Goal: Task Accomplishment & Management: Complete application form

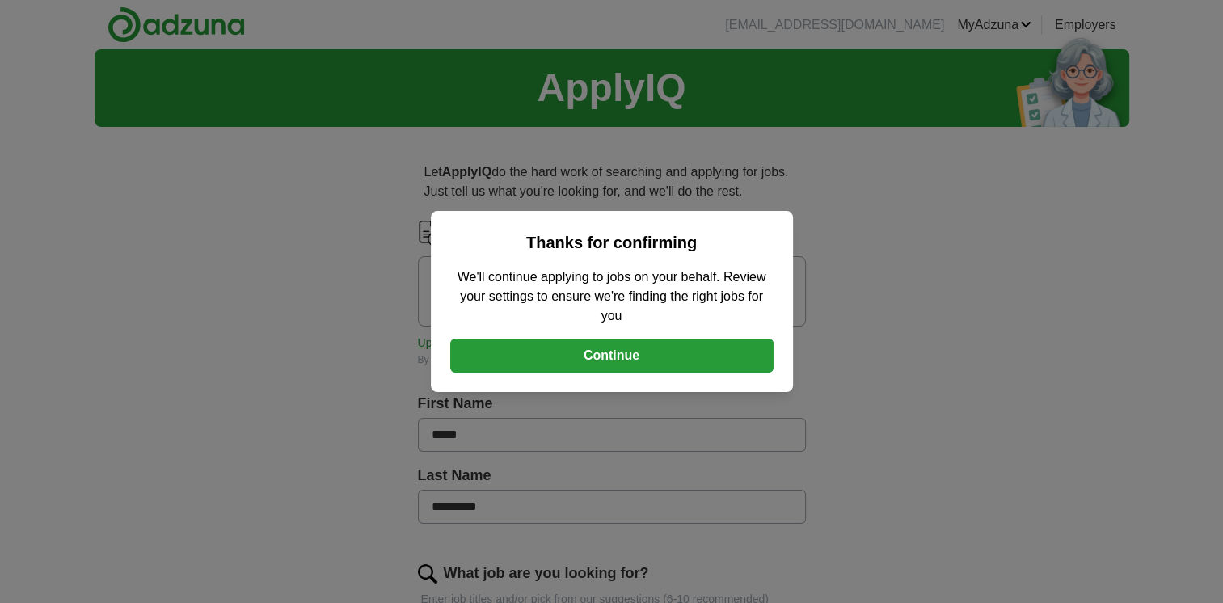
click at [644, 354] on button "Continue" at bounding box center [611, 356] width 323 height 34
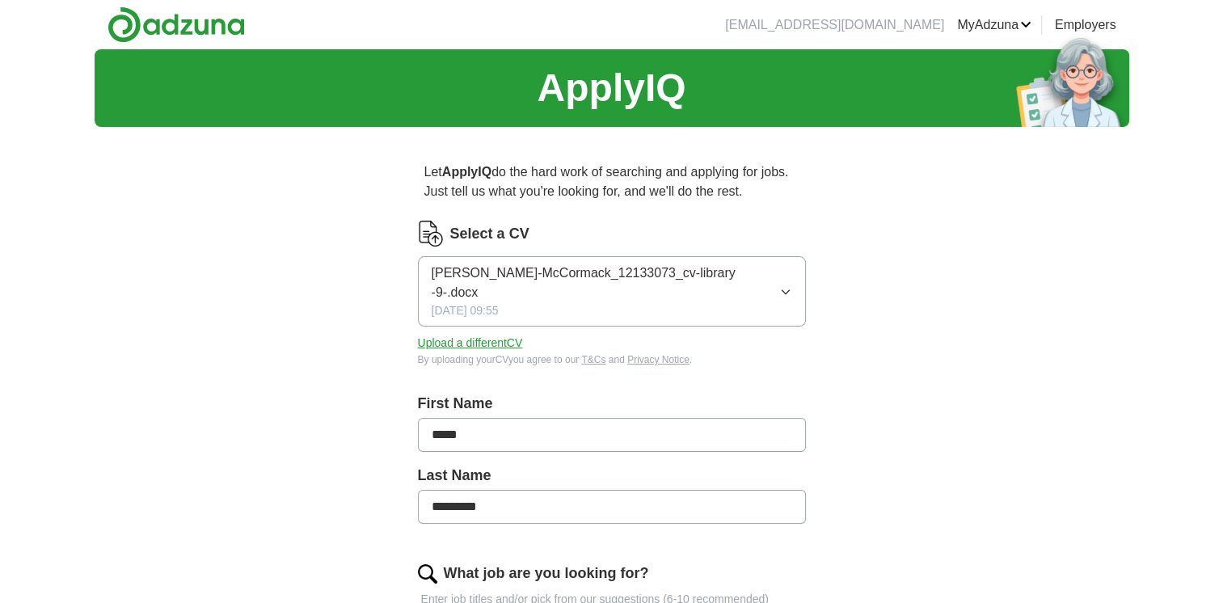
click at [783, 285] on icon "button" at bounding box center [785, 291] width 13 height 13
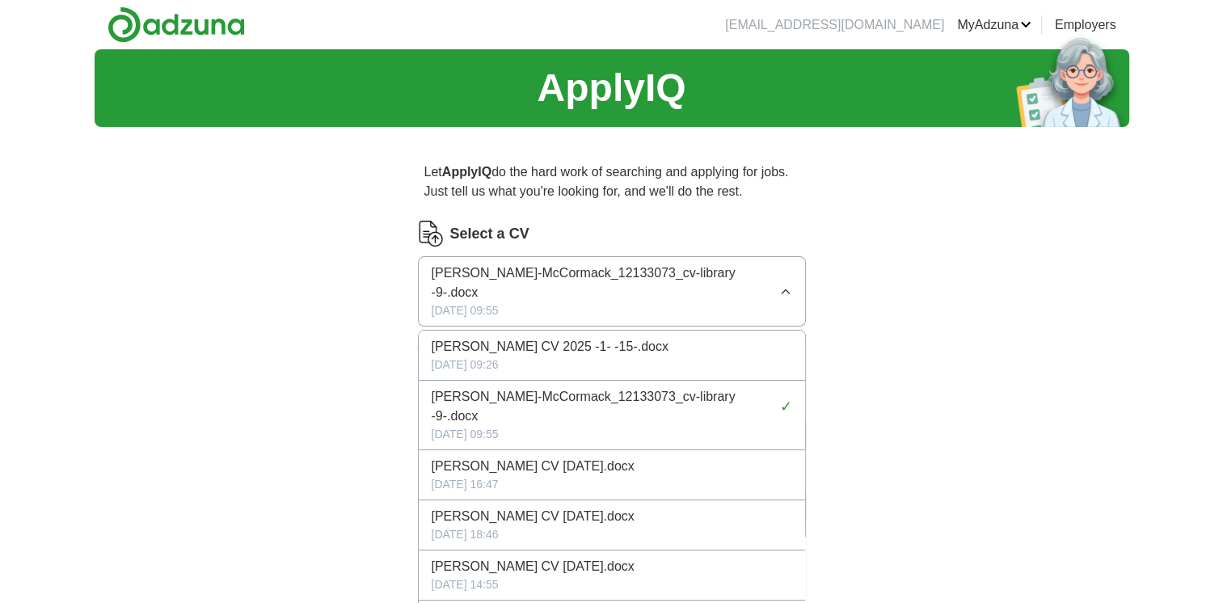
click at [678, 337] on div "[PERSON_NAME] CV 2025 -1- -15-.docx" at bounding box center [612, 346] width 361 height 19
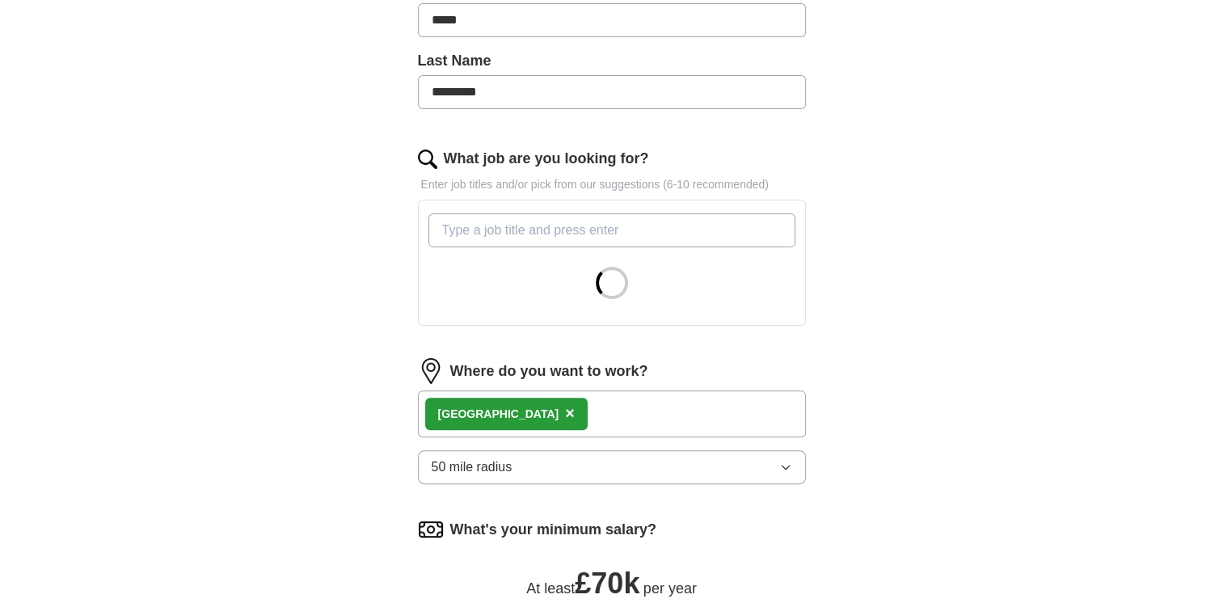
scroll to position [404, 0]
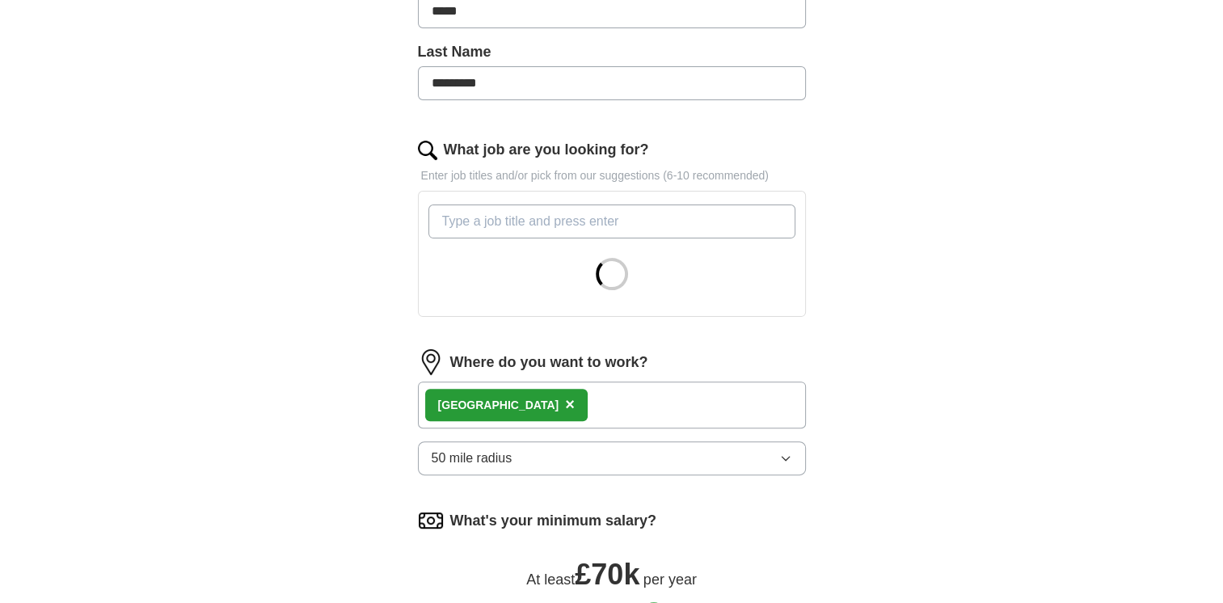
click at [479, 217] on input "What job are you looking for?" at bounding box center [612, 222] width 367 height 34
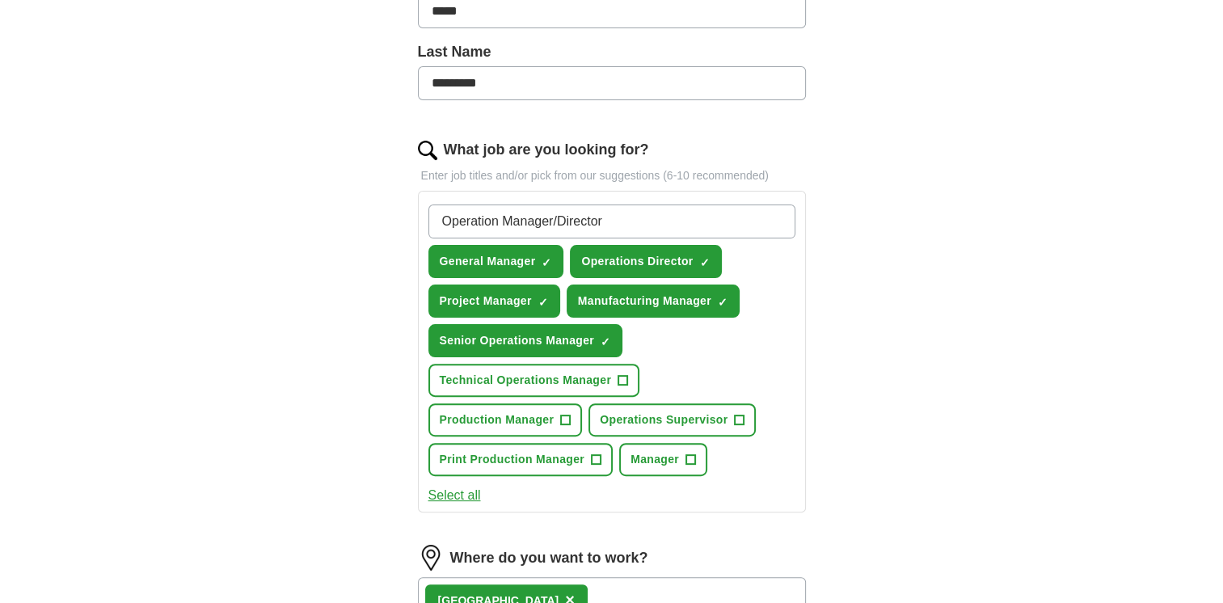
type input "Operation Manager/Director"
click at [781, 397] on div "Operation Manager/Director General Manager ✓ × Operations Director ✓ × Project …" at bounding box center [612, 340] width 374 height 285
click at [667, 258] on span "Operations Director" at bounding box center [637, 261] width 112 height 17
click at [547, 454] on span "Print Production Manager" at bounding box center [513, 459] width 146 height 17
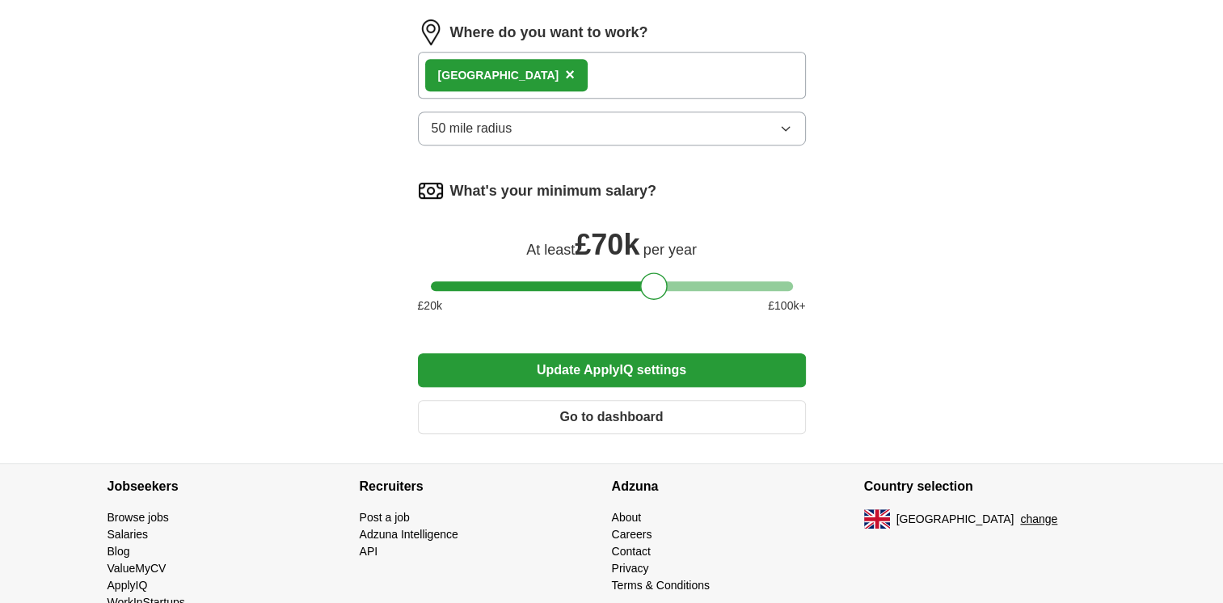
scroll to position [963, 0]
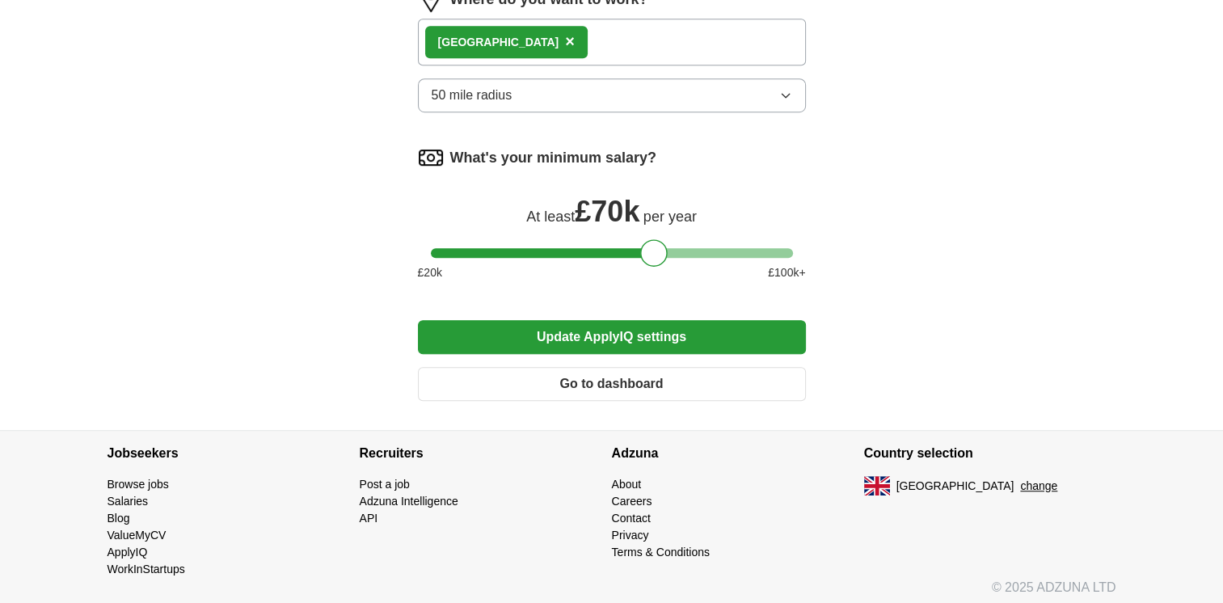
click at [602, 331] on button "Update ApplyIQ settings" at bounding box center [612, 337] width 388 height 34
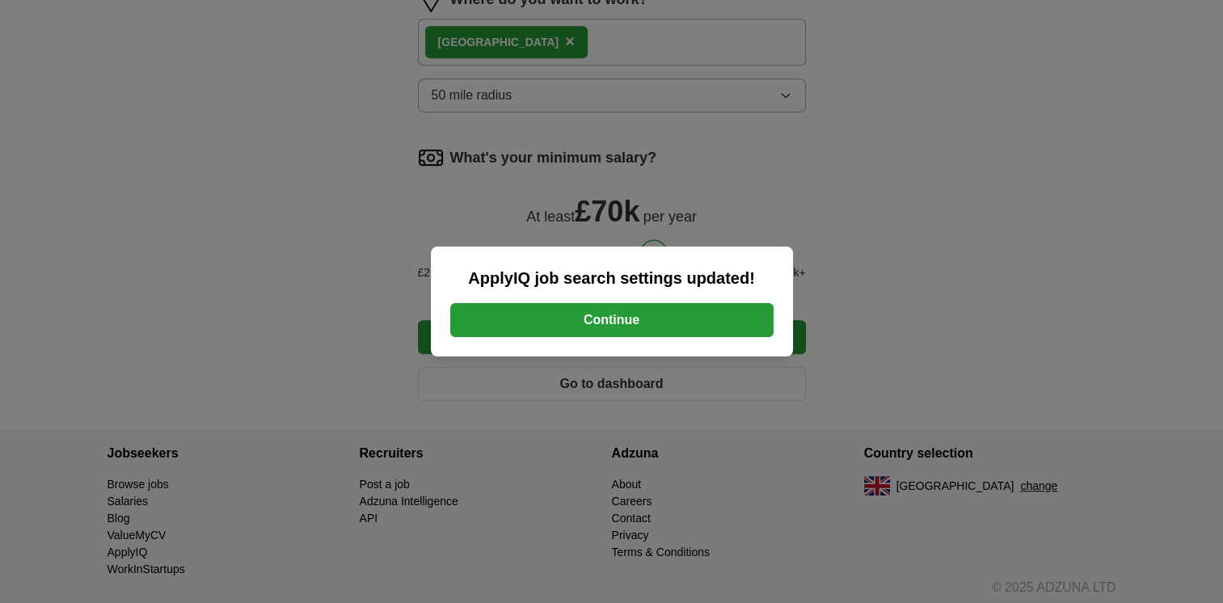
click at [603, 315] on button "Continue" at bounding box center [611, 320] width 323 height 34
